Goal: Task Accomplishment & Management: Manage account settings

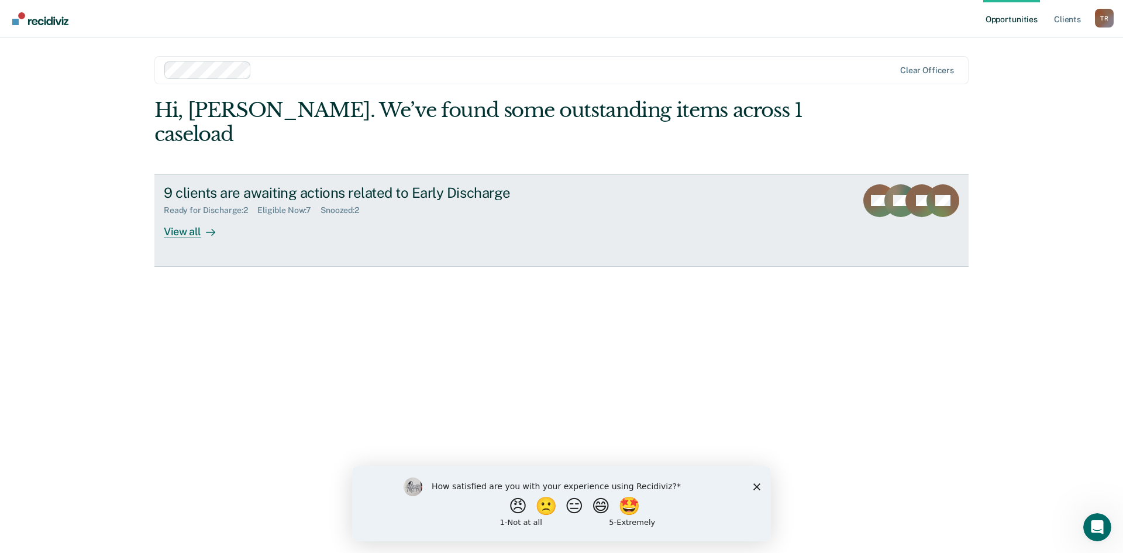
click at [482, 184] on div "9 clients are awaiting actions related to Early Discharge" at bounding box center [369, 192] width 411 height 17
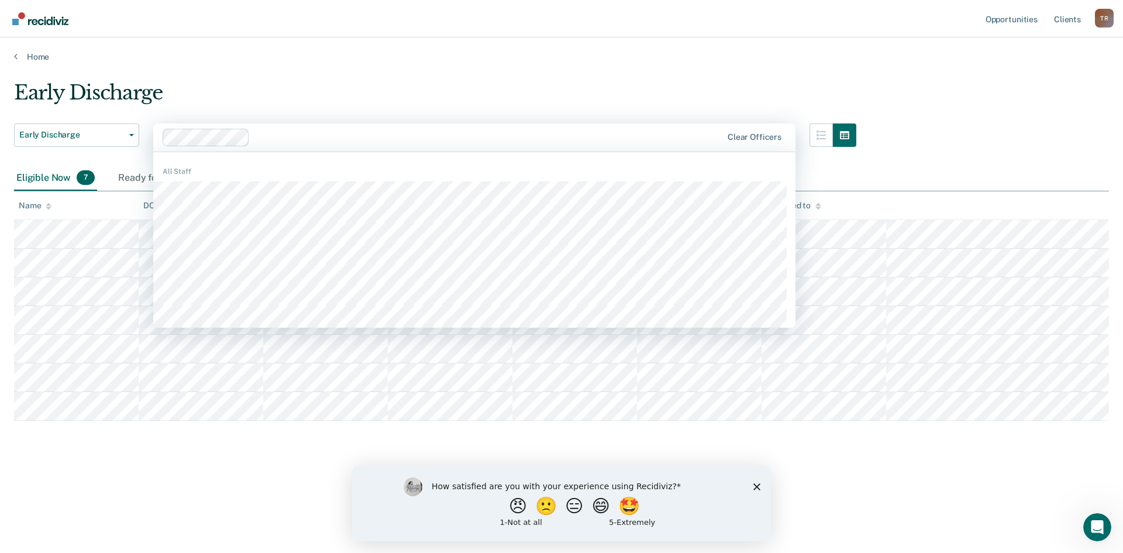
click at [921, 502] on main "Early Discharge Early Discharge Early Discharge 511 results available. Use Up a…" at bounding box center [561, 305] width 1123 height 487
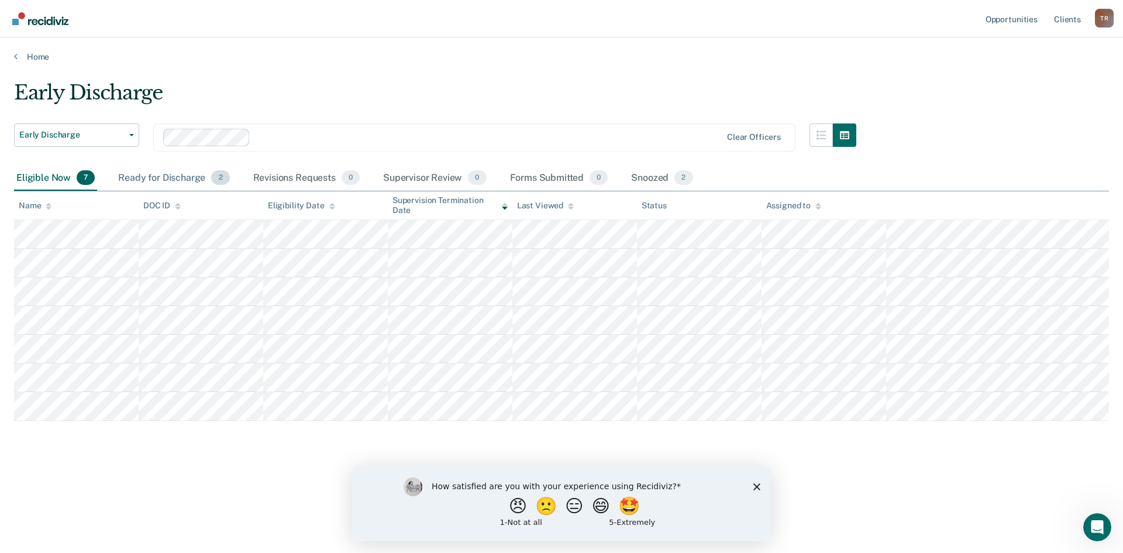
click at [199, 178] on div "Ready for Discharge 2" at bounding box center [174, 179] width 116 height 26
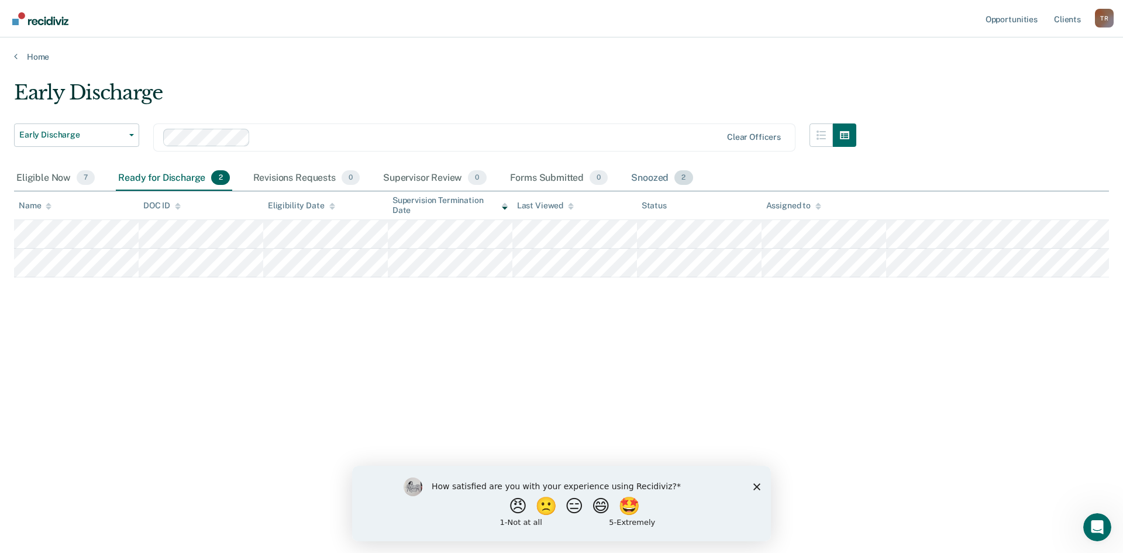
click at [633, 180] on div "Snoozed 2" at bounding box center [662, 179] width 66 height 26
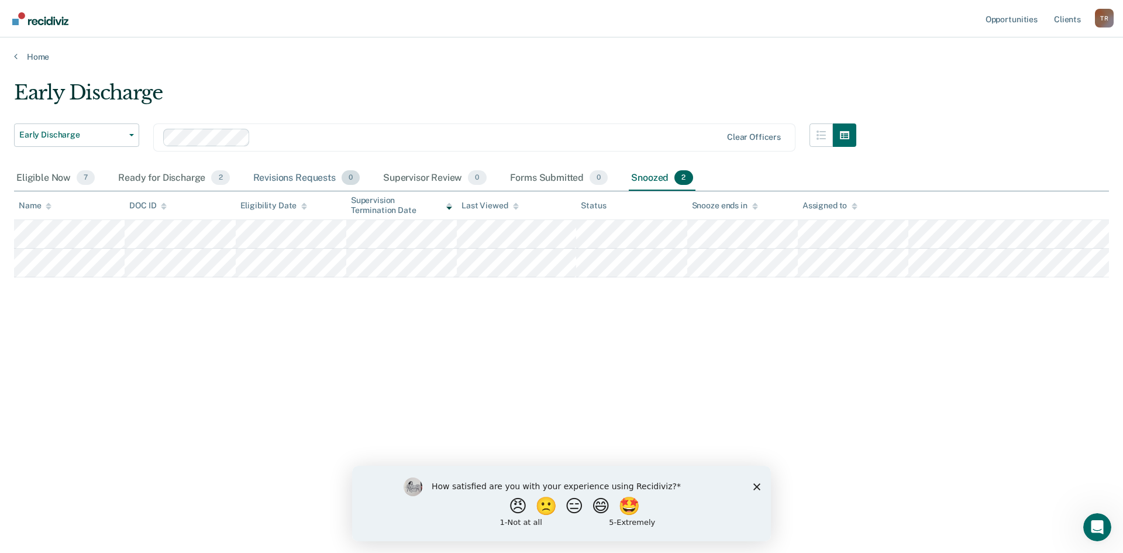
click at [284, 175] on div "Revisions Requests 0" at bounding box center [306, 179] width 111 height 26
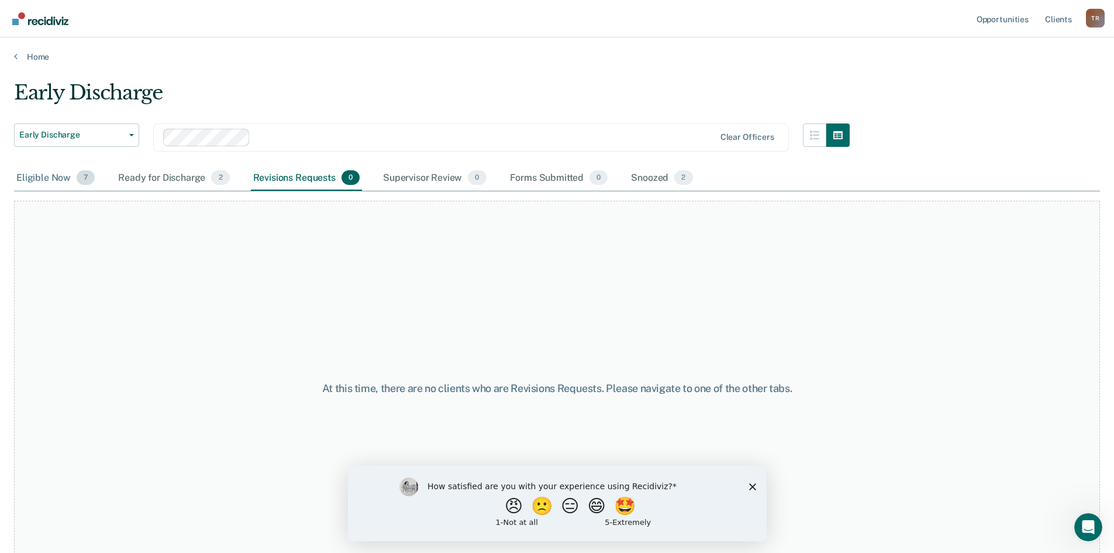
click at [22, 178] on div "Eligible Now 7" at bounding box center [55, 179] width 83 height 26
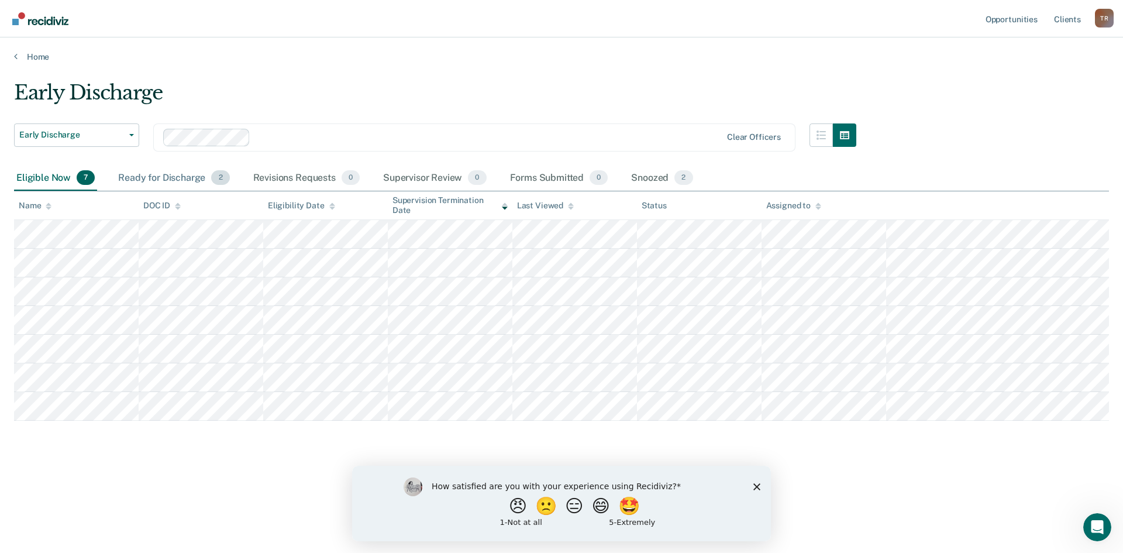
click at [181, 177] on div "Ready for Discharge 2" at bounding box center [174, 179] width 116 height 26
